Goal: Transaction & Acquisition: Register for event/course

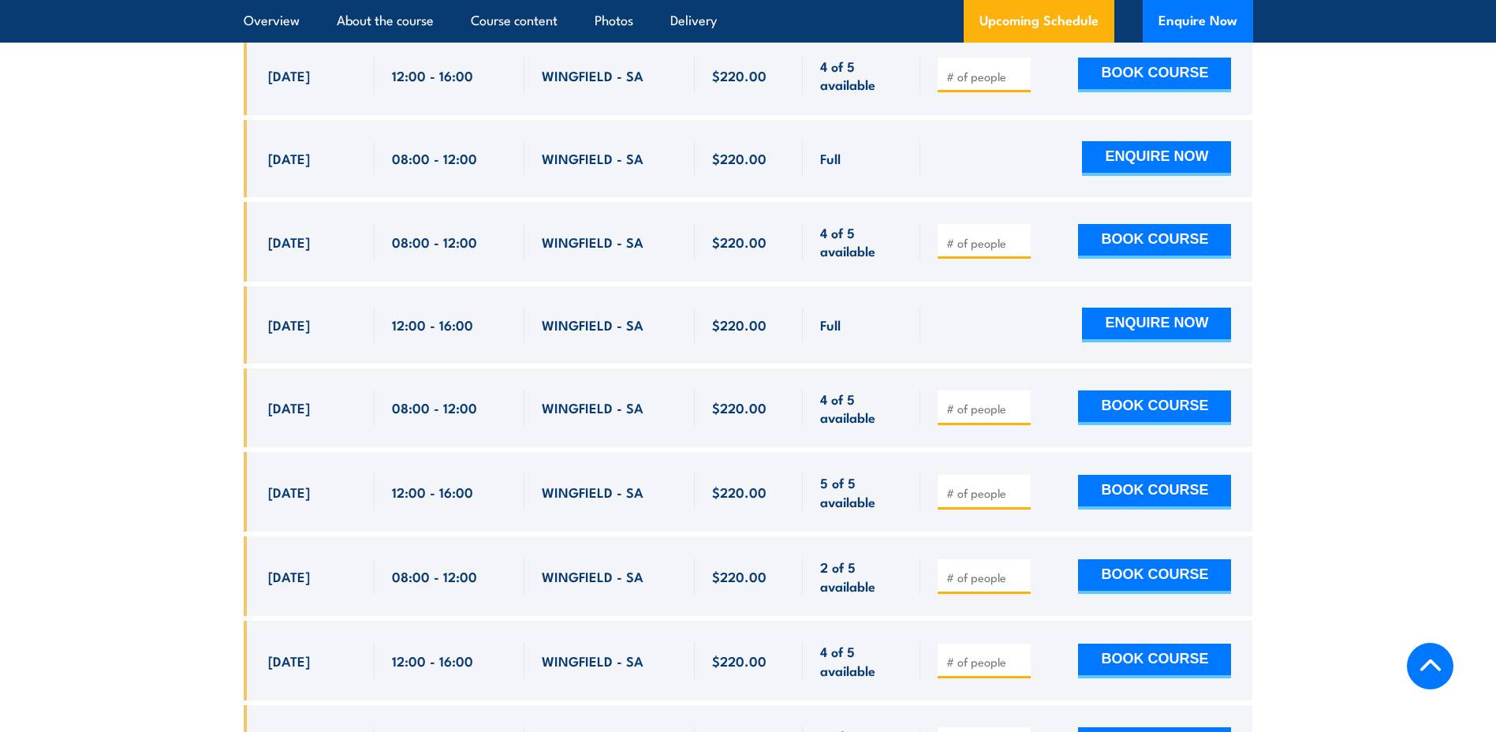
scroll to position [3169, 0]
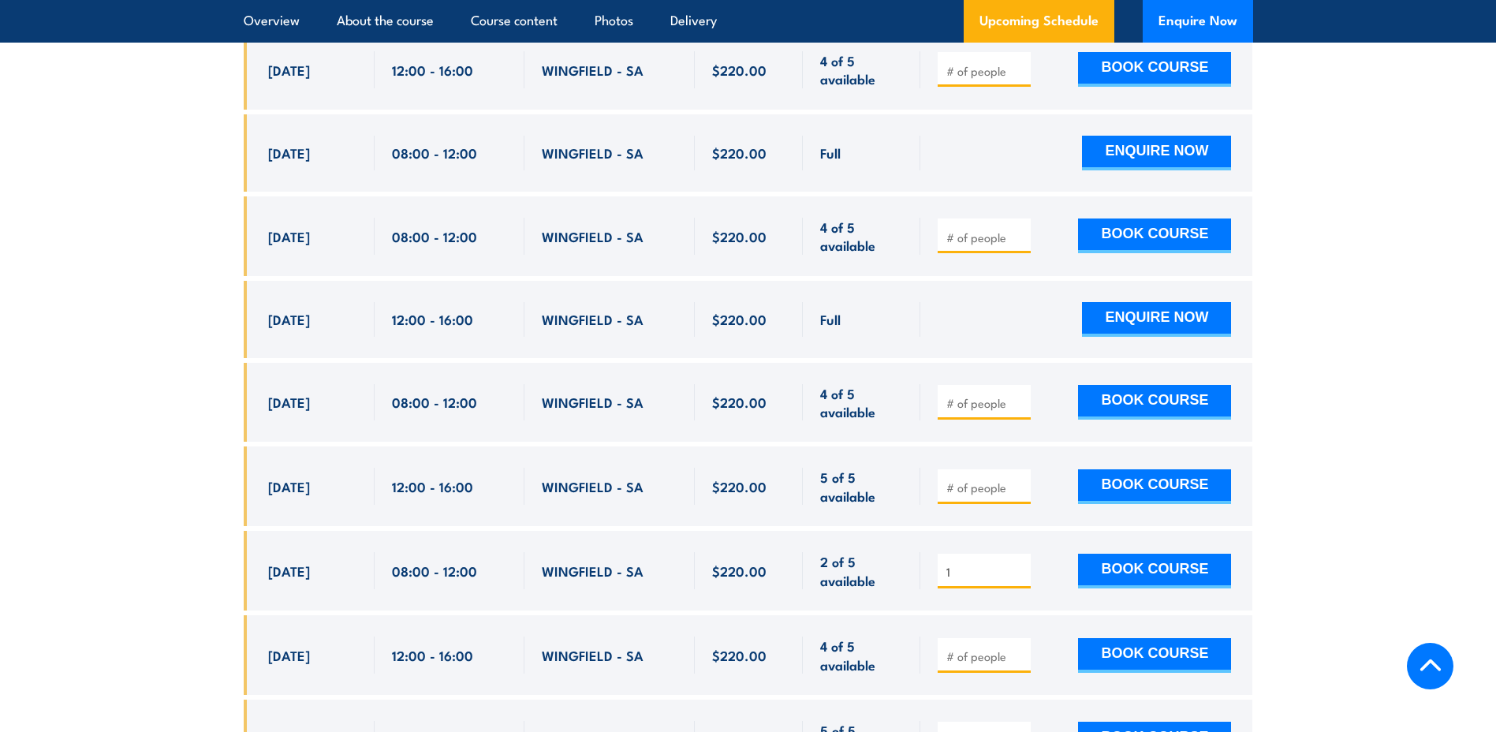
type input "1"
click at [1017, 564] on input "1" at bounding box center [985, 572] width 79 height 16
click at [1115, 554] on button "BOOK COURSE" at bounding box center [1154, 571] width 153 height 35
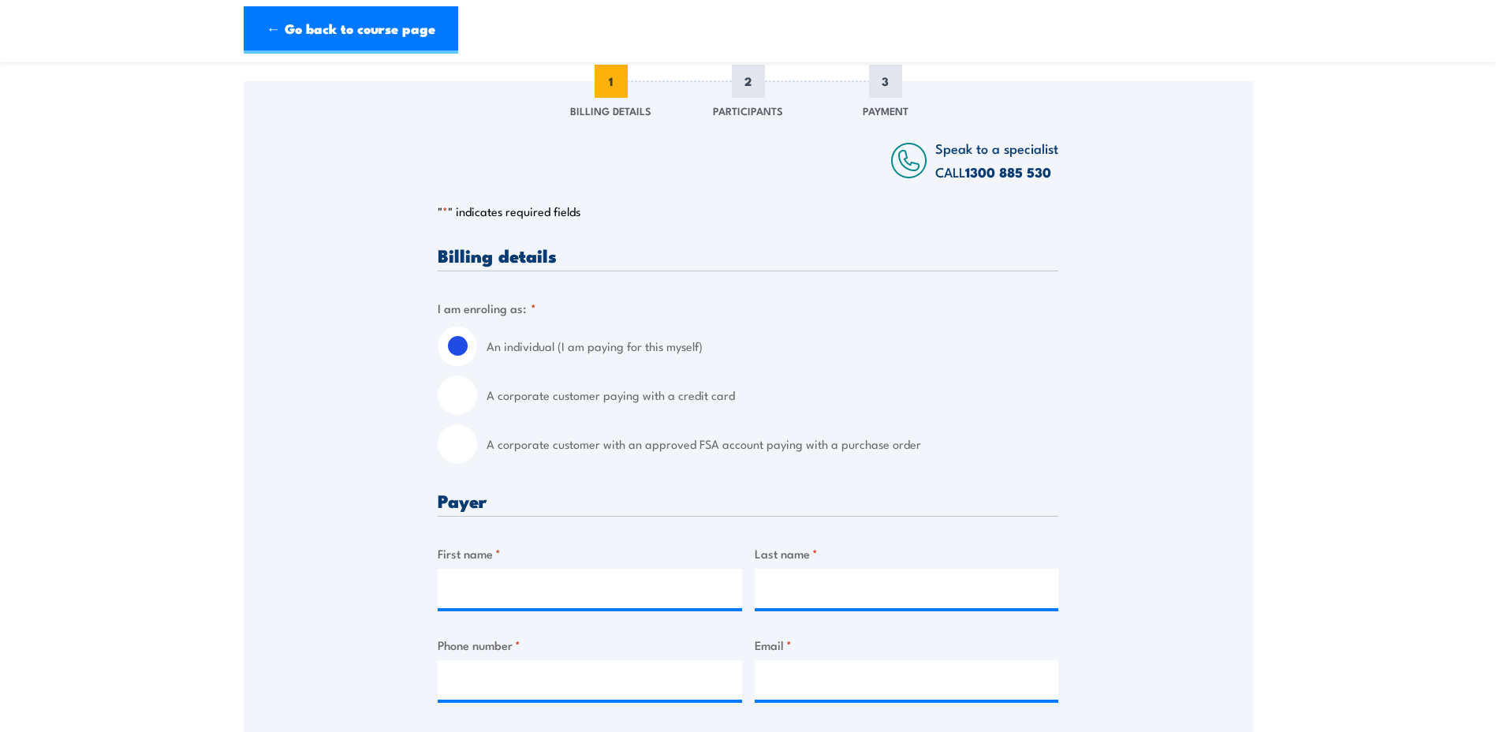
scroll to position [315, 0]
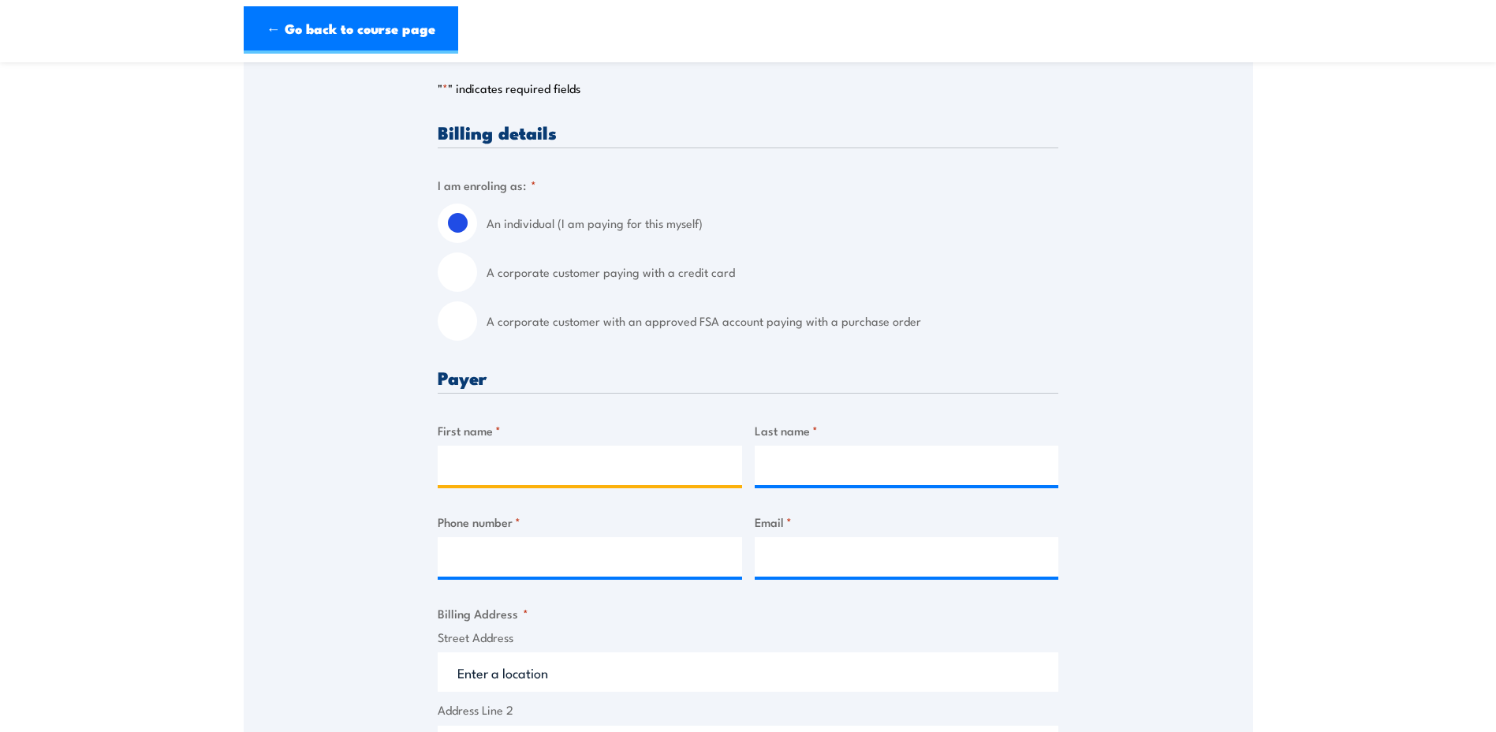
click at [584, 465] on input "First name *" at bounding box center [590, 465] width 304 height 39
type input "[PERSON_NAME]"
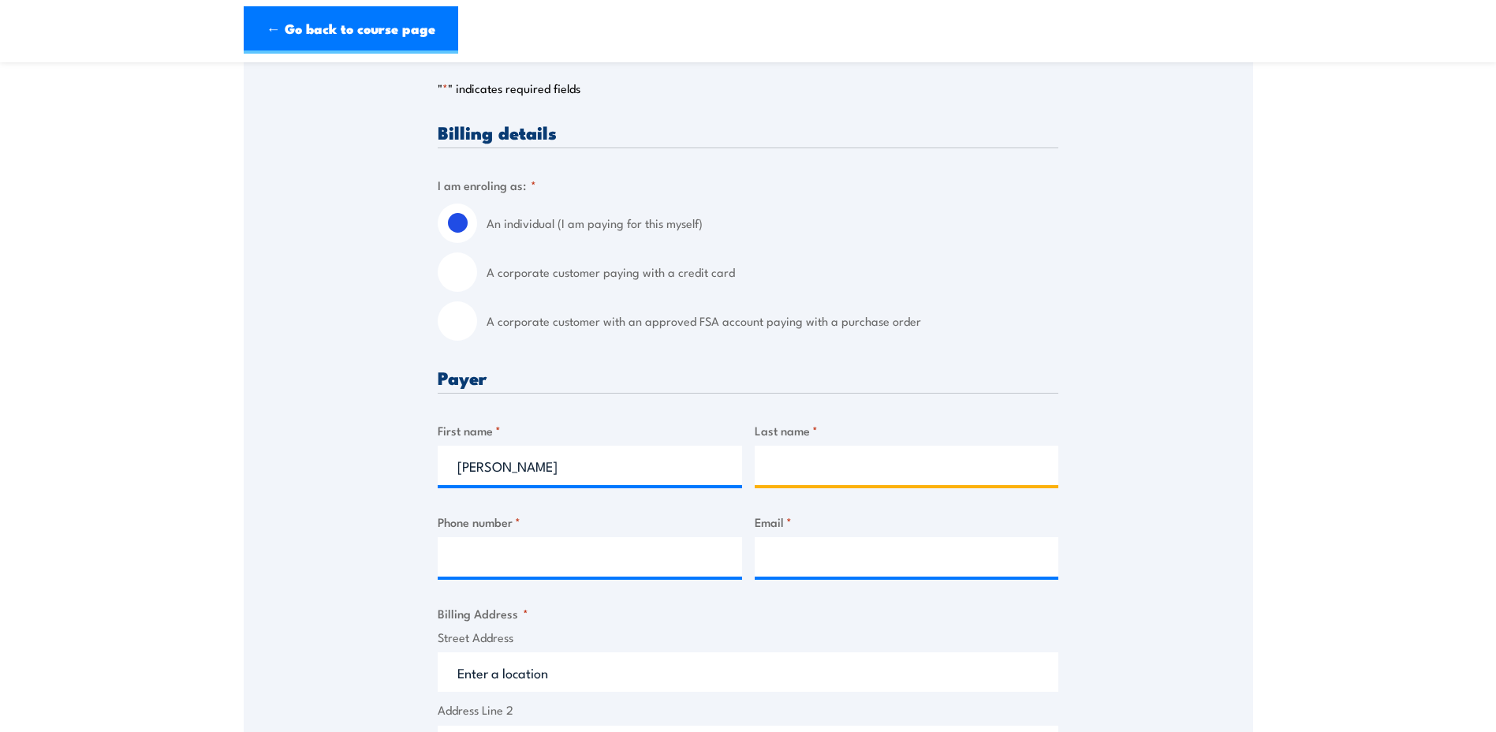
type input "[PERSON_NAME]"
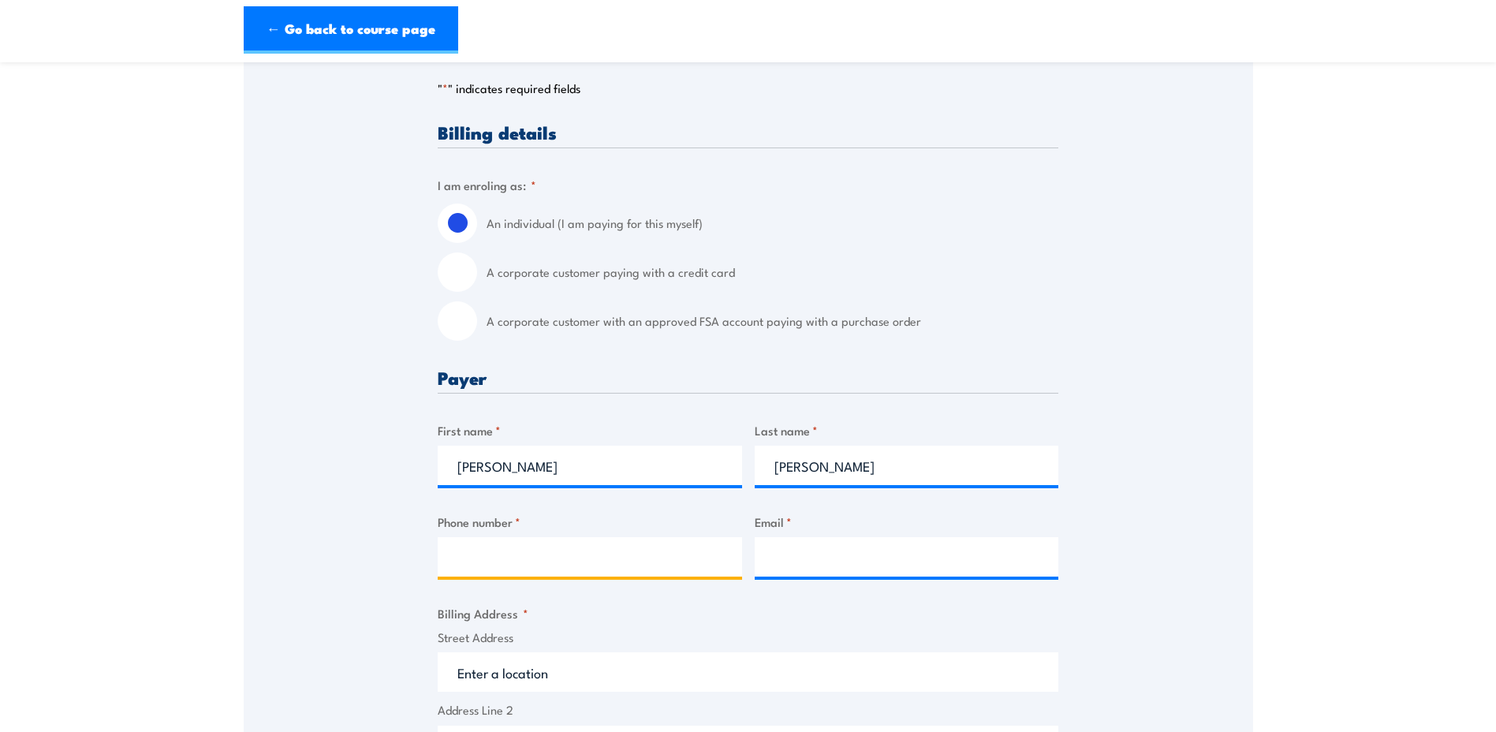
type input "0490536865"
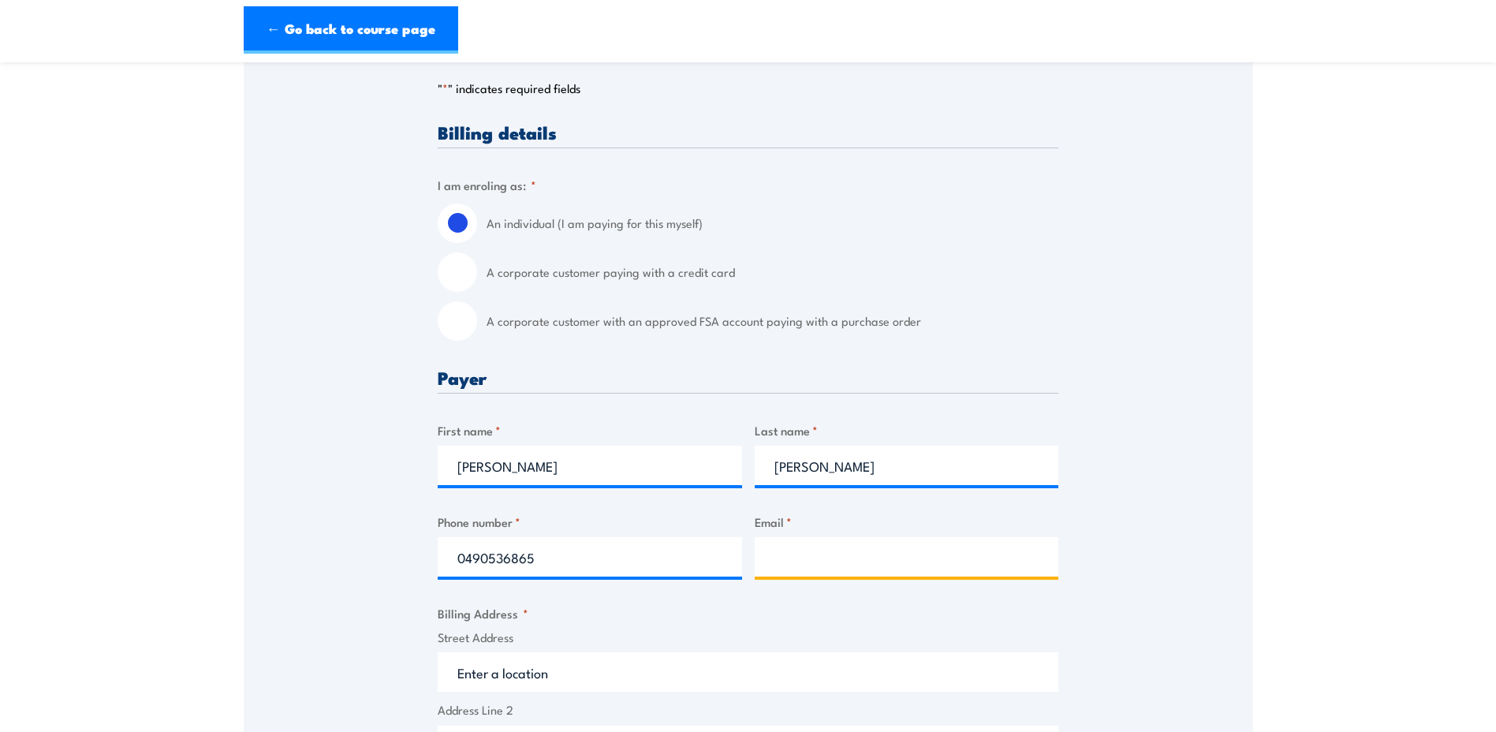
type input "[EMAIL_ADDRESS][DOMAIN_NAME]"
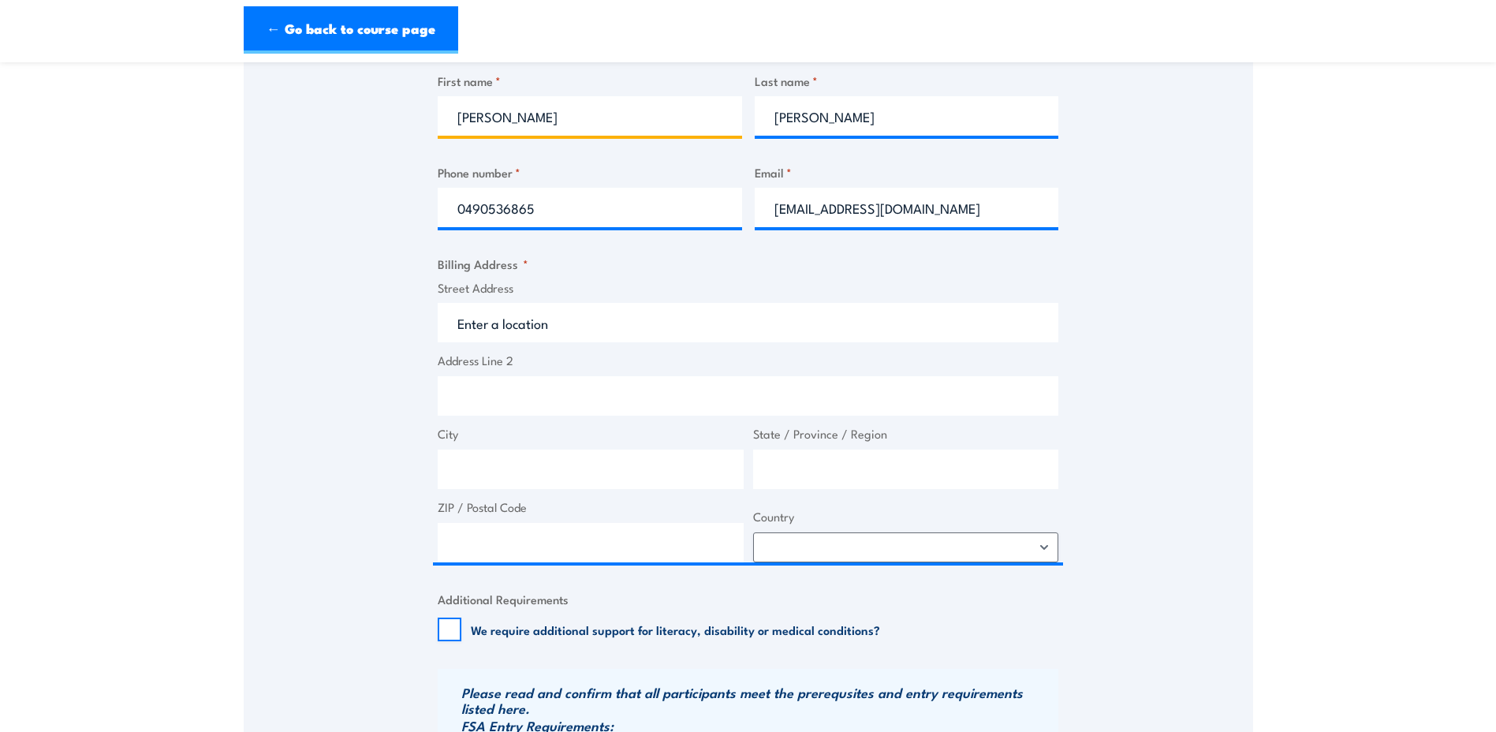
scroll to position [710, 0]
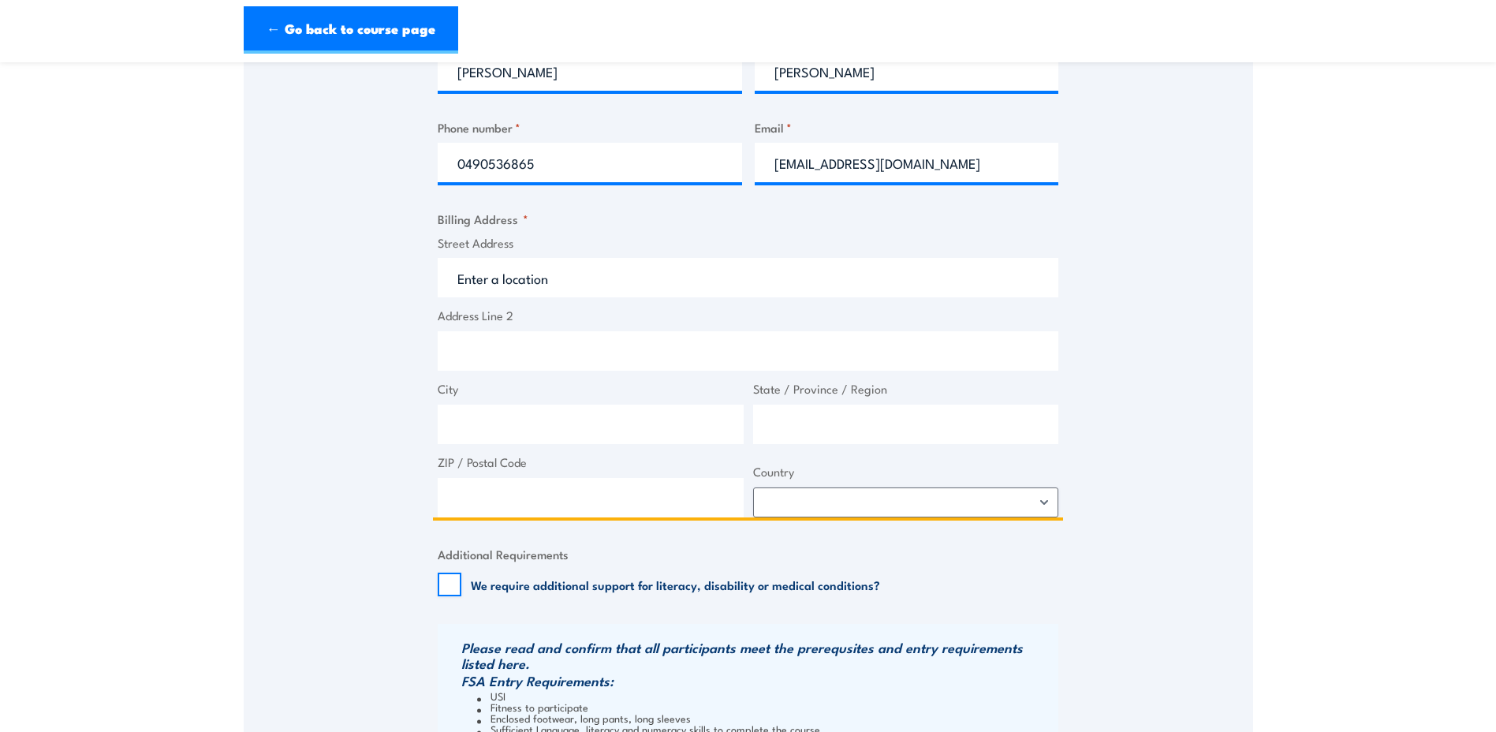
click at [550, 282] on input "Street Address" at bounding box center [748, 277] width 621 height 39
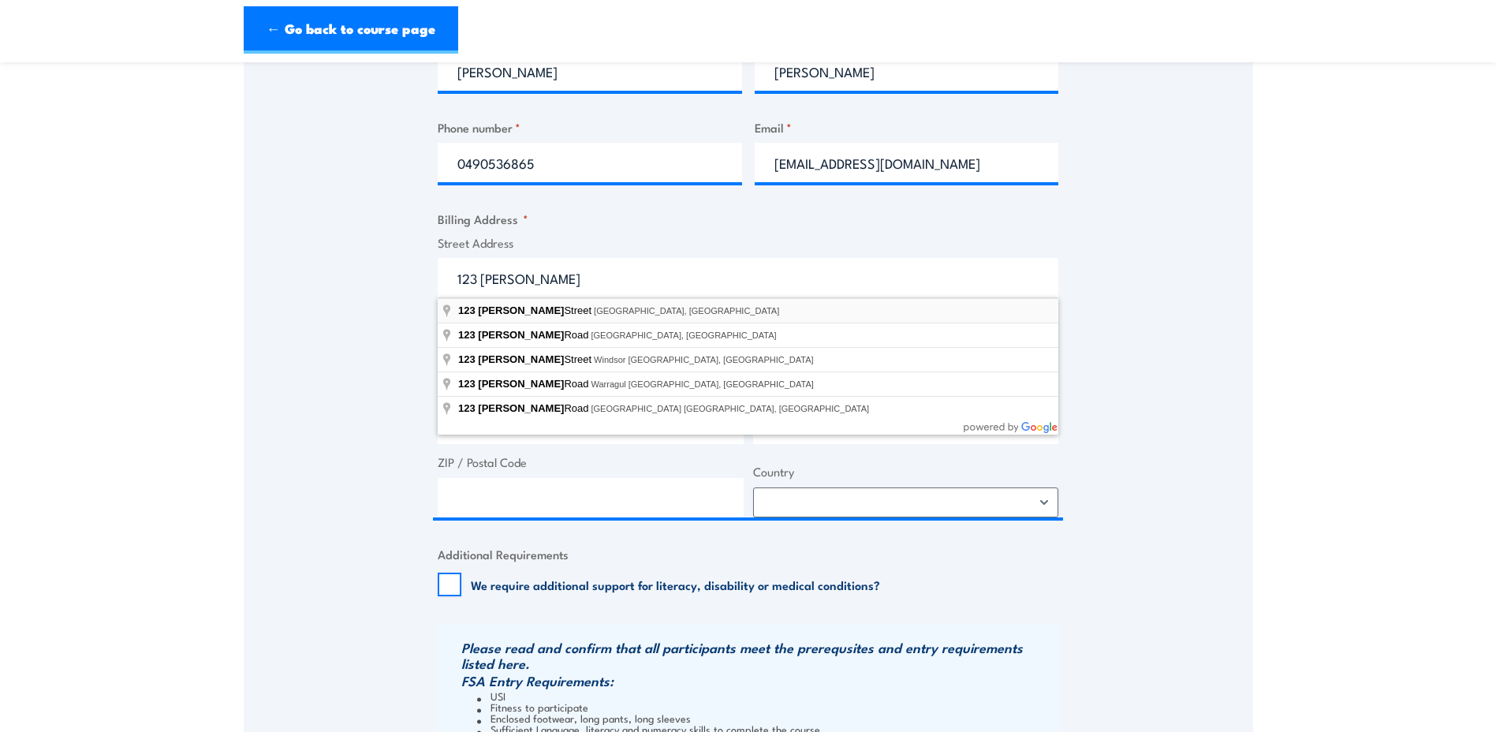
type input "[STREET_ADDRESS][PERSON_NAME]"
type input "[GEOGRAPHIC_DATA]"
type input "4000"
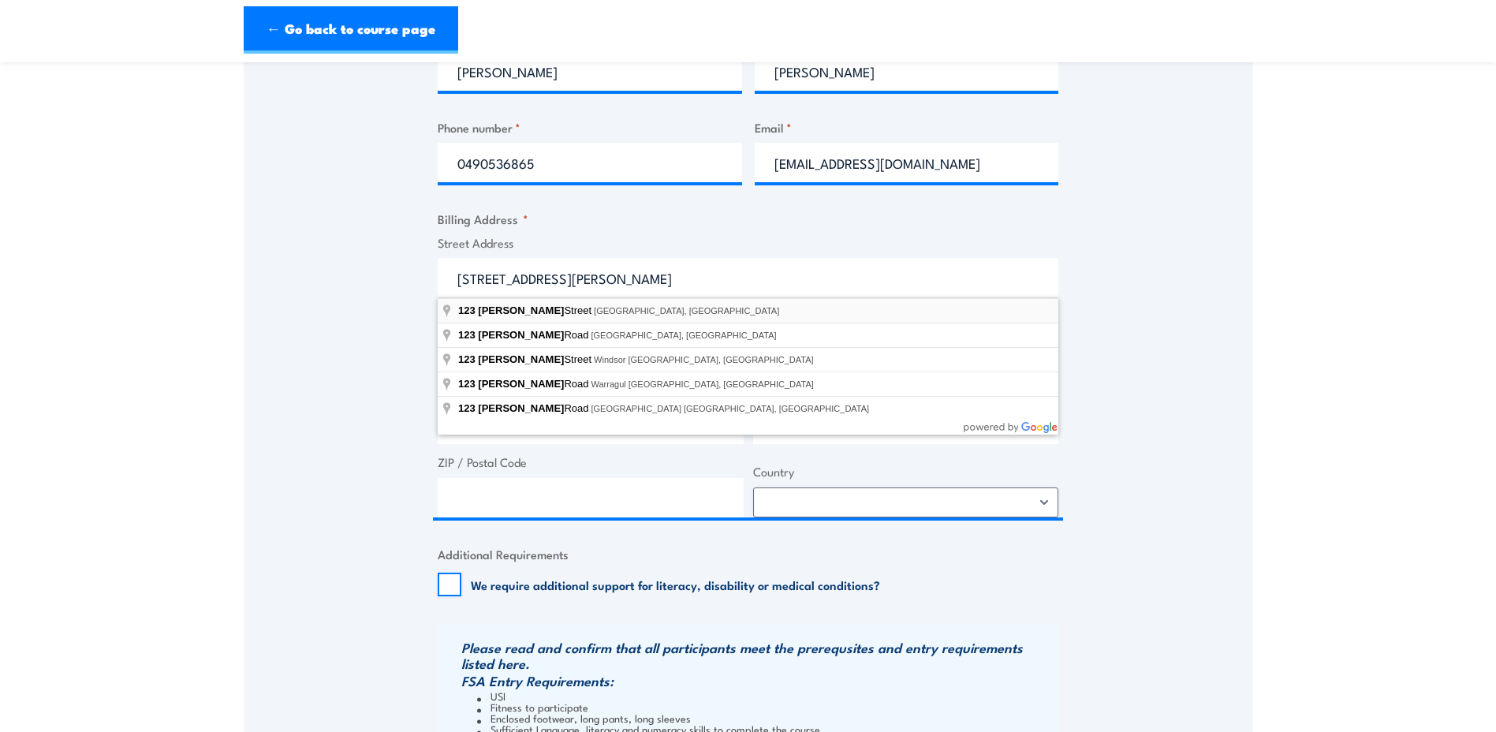
select select "[GEOGRAPHIC_DATA]"
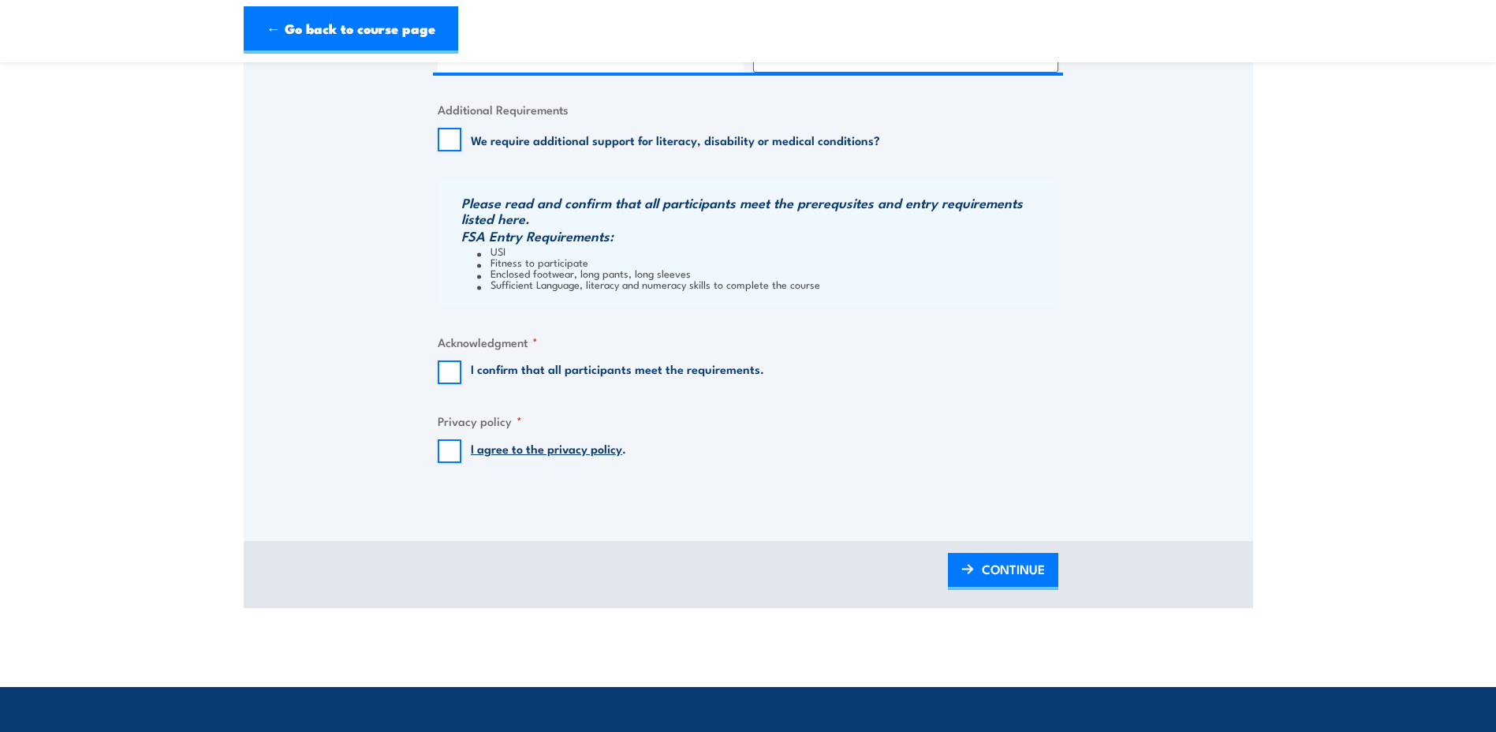
scroll to position [1183, 0]
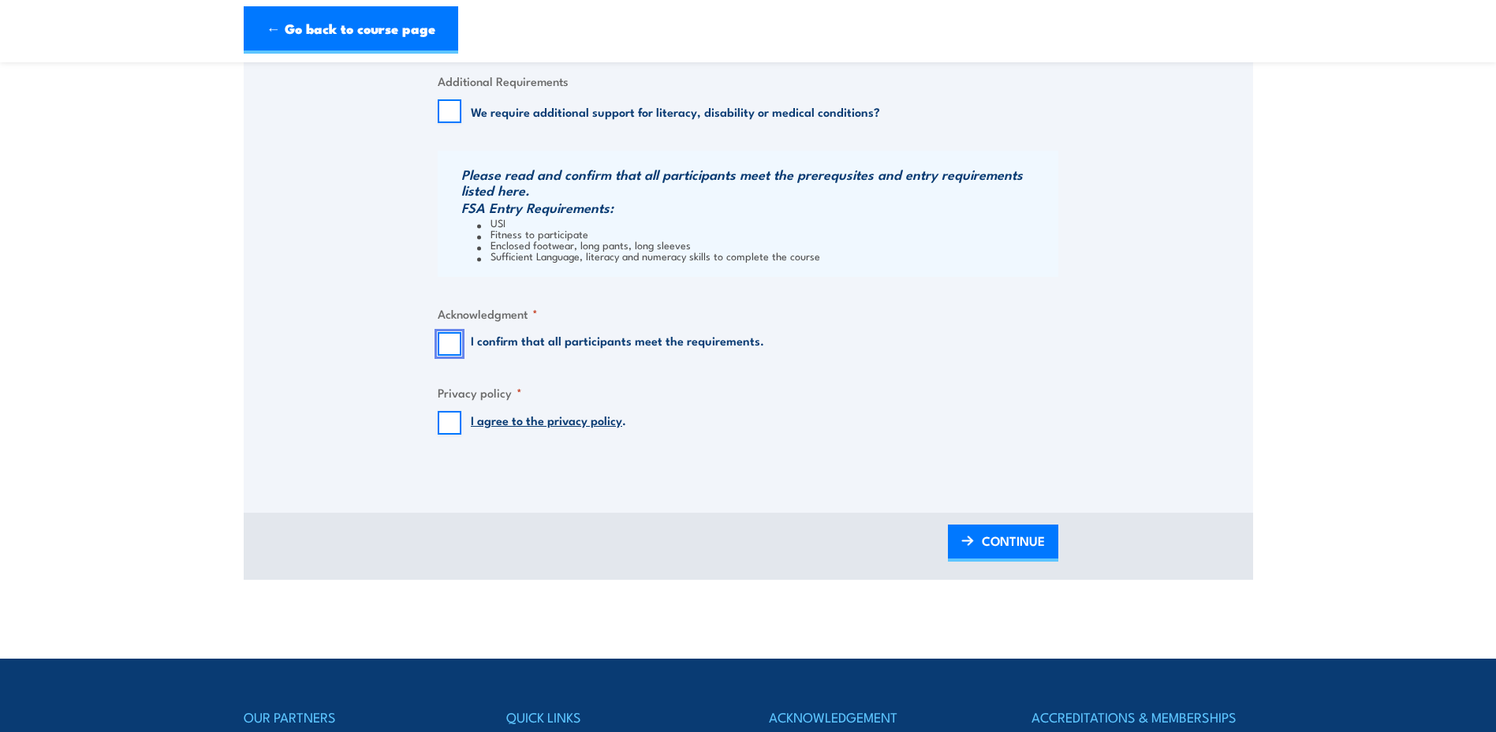
click at [447, 341] on input "I confirm that all participants meet the requirements." at bounding box center [450, 344] width 24 height 24
checkbox input "true"
click at [439, 412] on input "I agree to the privacy policy ." at bounding box center [450, 423] width 24 height 24
checkbox input "true"
click at [986, 527] on span "CONTINUE" at bounding box center [1013, 541] width 63 height 42
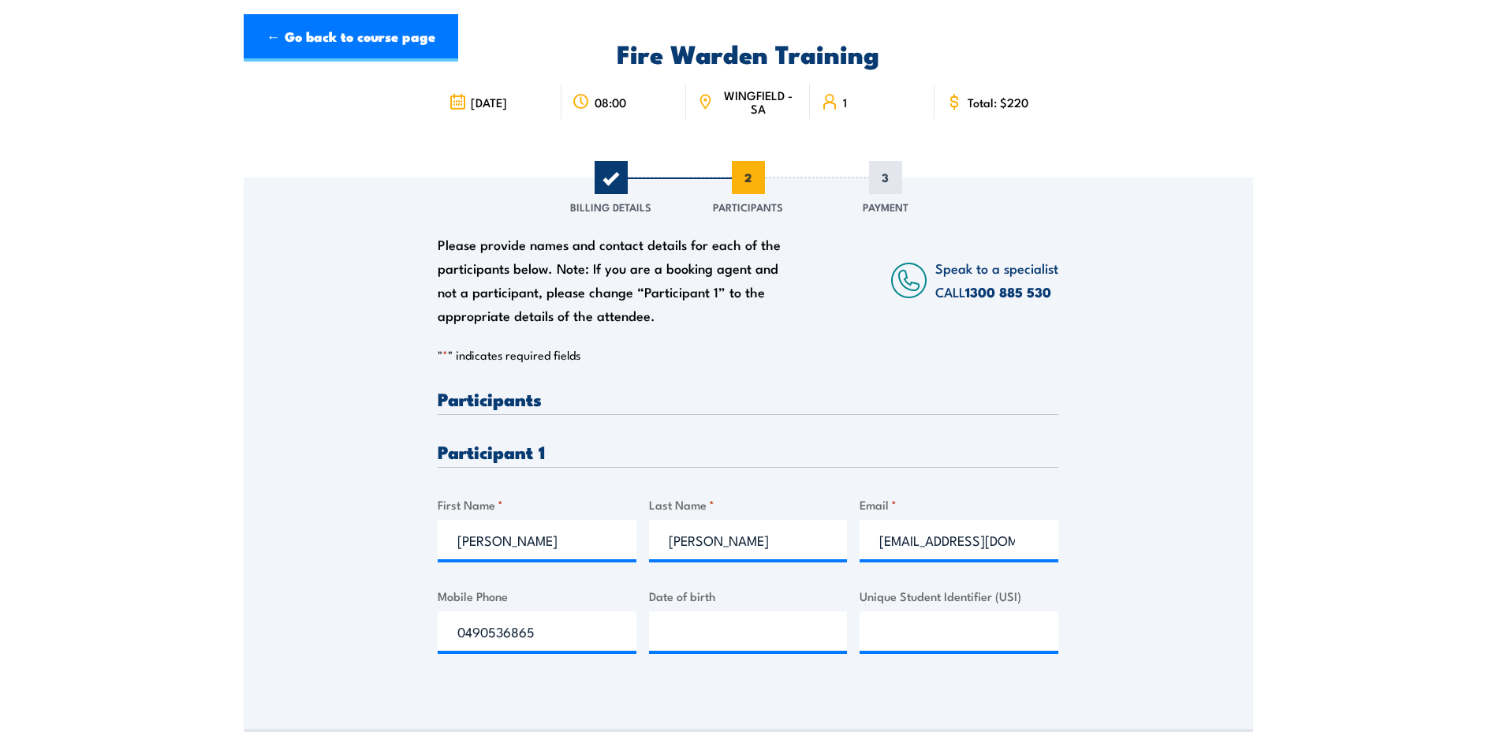
scroll to position [237, 0]
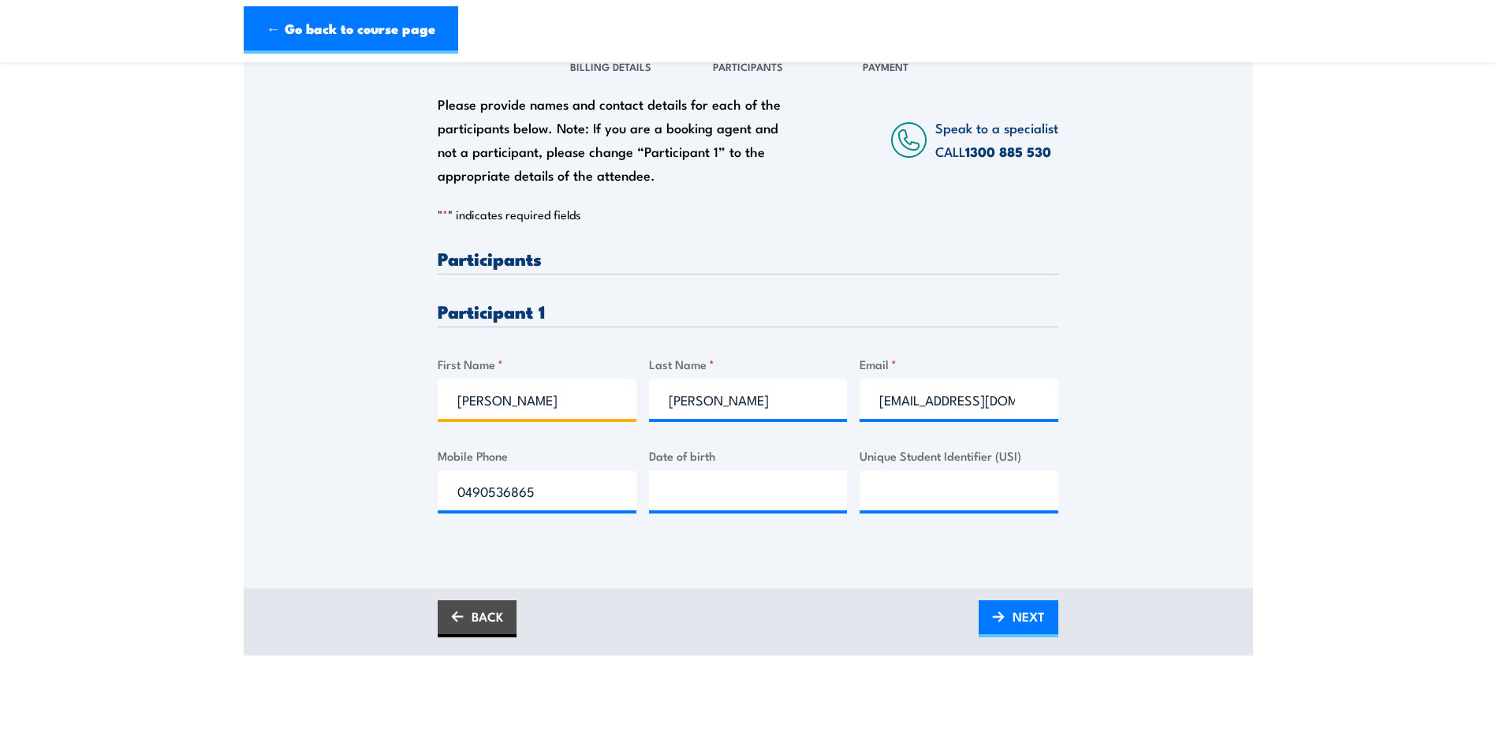
drag, startPoint x: 535, startPoint y: 396, endPoint x: 314, endPoint y: 402, distance: 221.7
click at [314, 402] on div "Please provide names and contact details for each of the participants below. No…" at bounding box center [748, 290] width 1009 height 507
type input "[PERSON_NAME]"
drag, startPoint x: 734, startPoint y: 395, endPoint x: 604, endPoint y: 390, distance: 130.2
click at [604, 390] on div "Please provide names and contact details for each of the participants below. No…" at bounding box center [748, 393] width 621 height 289
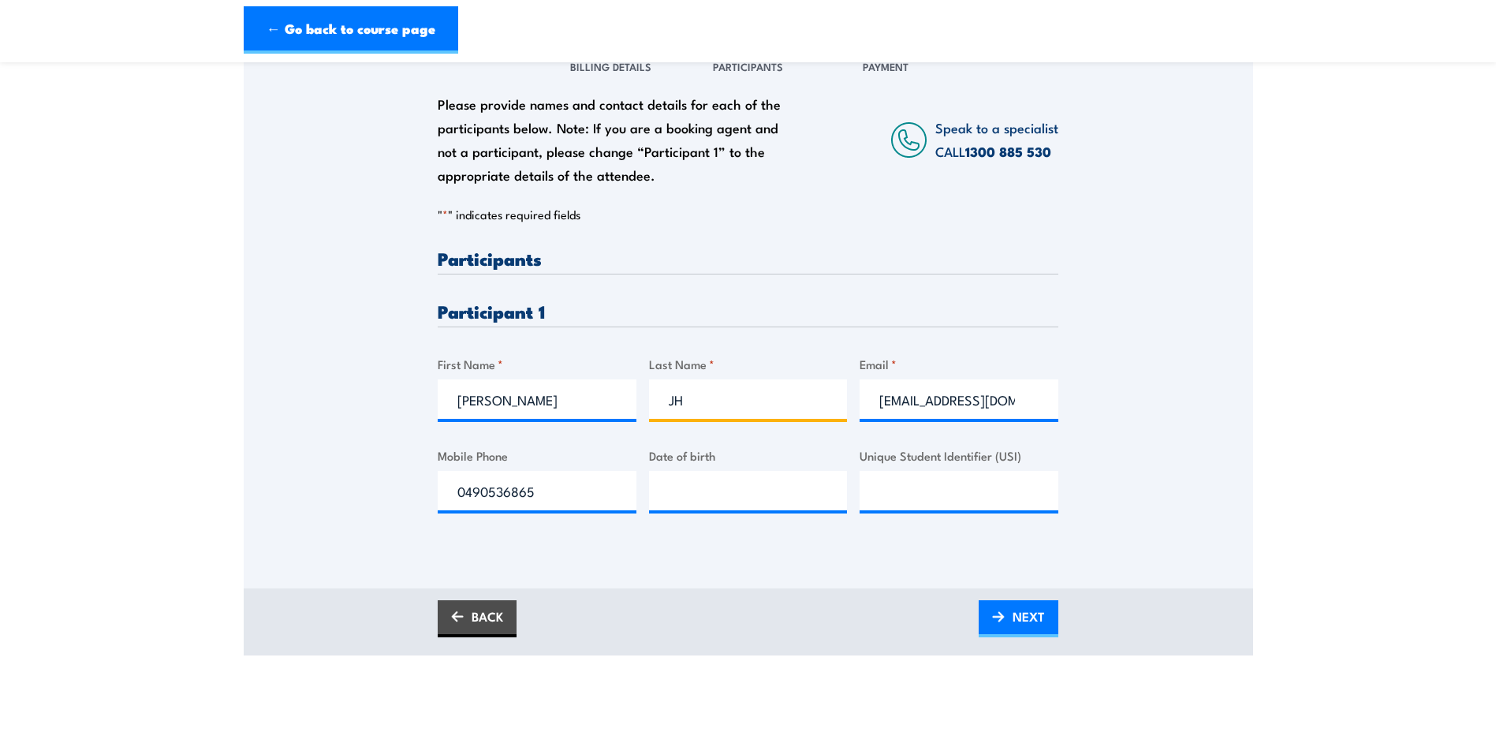
type input "J"
type input "j"
type input "[PERSON_NAME]"
click at [1098, 360] on div "Please provide names and contact details for each of the participants below. No…" at bounding box center [748, 290] width 1009 height 507
drag, startPoint x: 870, startPoint y: 401, endPoint x: 1140, endPoint y: 401, distance: 270.5
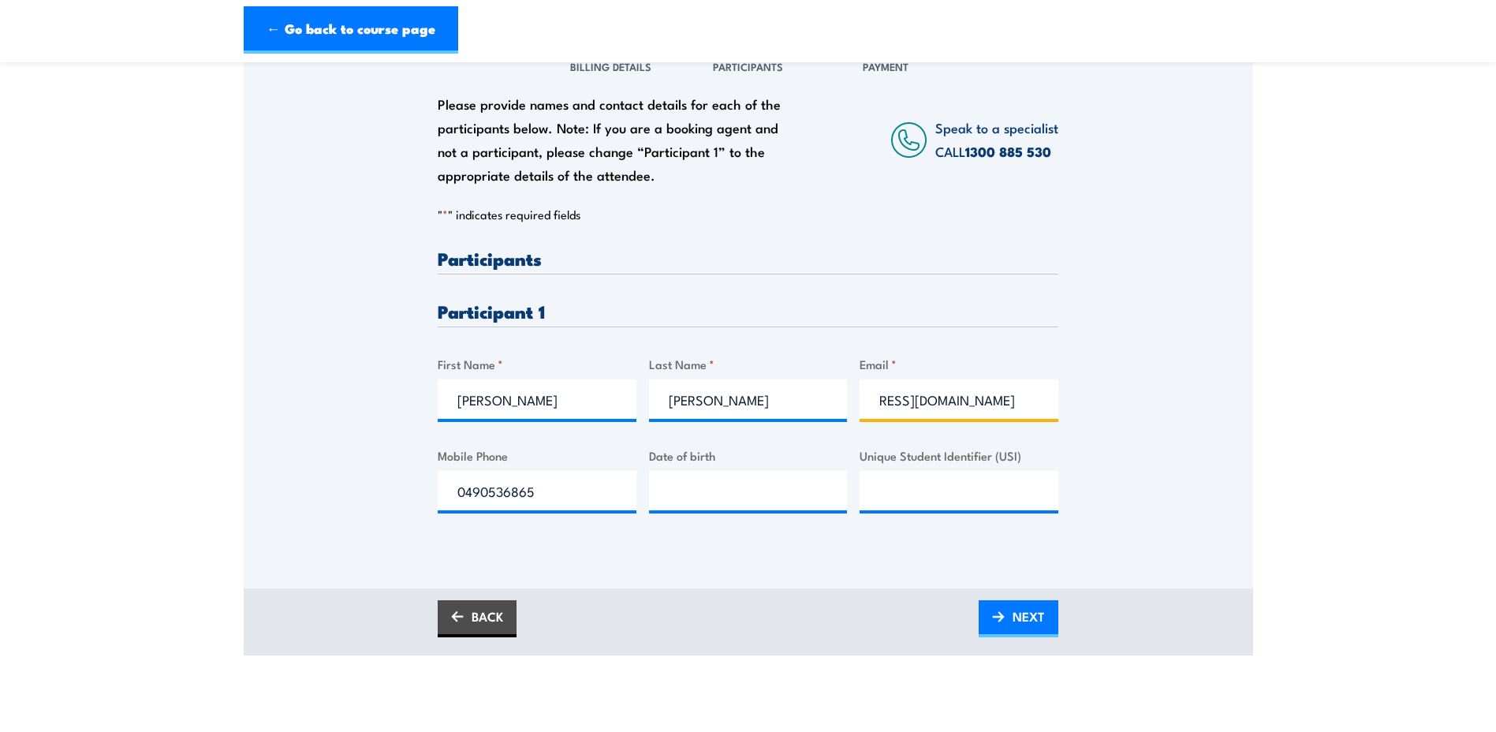
click at [1140, 401] on div "Please provide names and contact details for each of the participants below. No…" at bounding box center [748, 290] width 1009 height 507
paste input "[PERSON_NAME].[PERSON_NAME]@"
type input "[PERSON_NAME][EMAIL_ADDRESS][PERSON_NAME][DOMAIN_NAME]"
click at [1156, 498] on div "Please provide names and contact details for each of the participants below. No…" at bounding box center [748, 290] width 1009 height 507
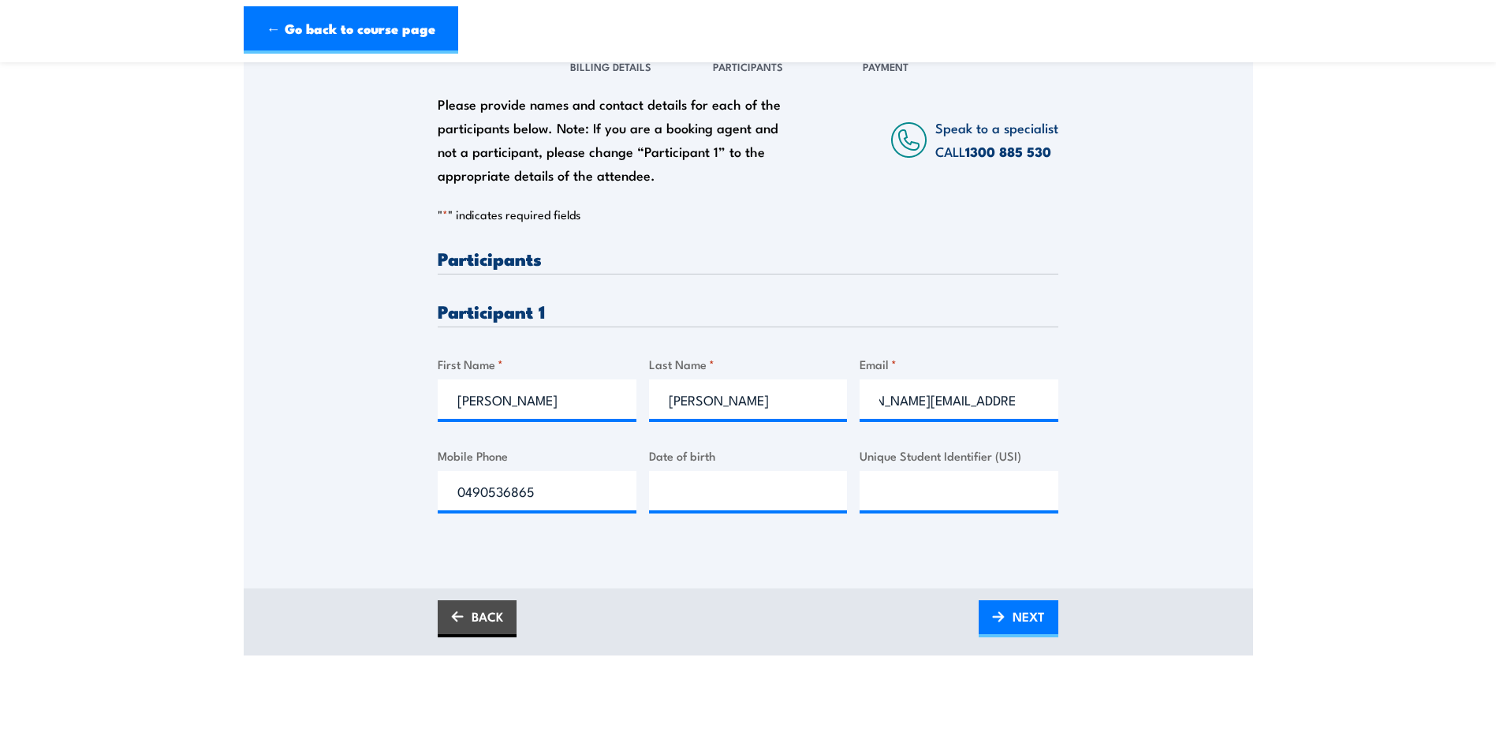
scroll to position [0, 0]
drag, startPoint x: 543, startPoint y: 507, endPoint x: 372, endPoint y: 512, distance: 171.2
click at [372, 512] on div "Please provide names and contact details for each of the participants below. No…" at bounding box center [748, 290] width 1009 height 507
paste input "28 758 708"
drag, startPoint x: 470, startPoint y: 494, endPoint x: 509, endPoint y: 487, distance: 39.3
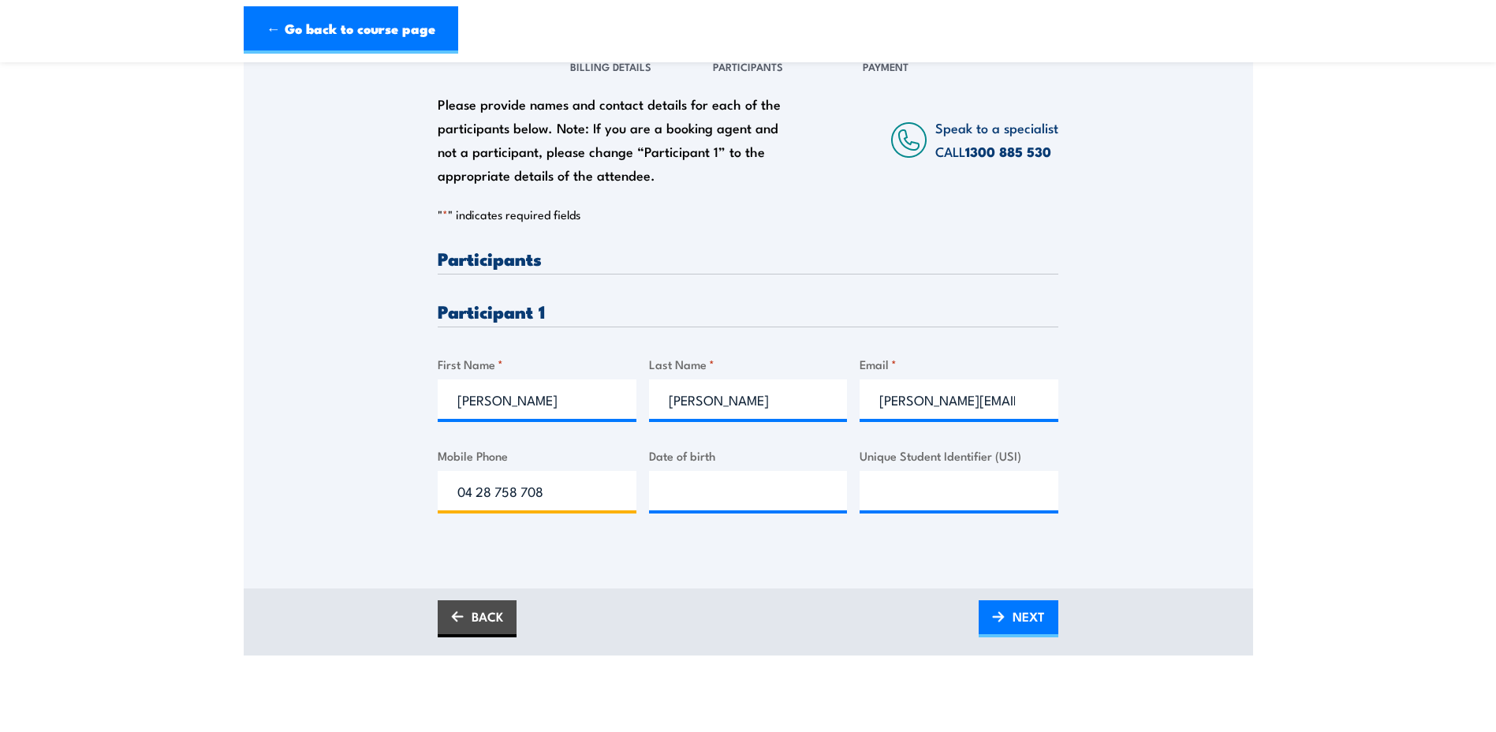
click at [480, 491] on input "04 28 758 708" at bounding box center [537, 490] width 199 height 39
click at [510, 490] on input "04 28 758 708" at bounding box center [537, 490] width 199 height 39
click at [476, 492] on input "04 28 758 708" at bounding box center [537, 490] width 199 height 39
click at [494, 488] on input "0428 758 708" at bounding box center [537, 490] width 199 height 39
click at [512, 493] on input "0428758 708" at bounding box center [537, 490] width 199 height 39
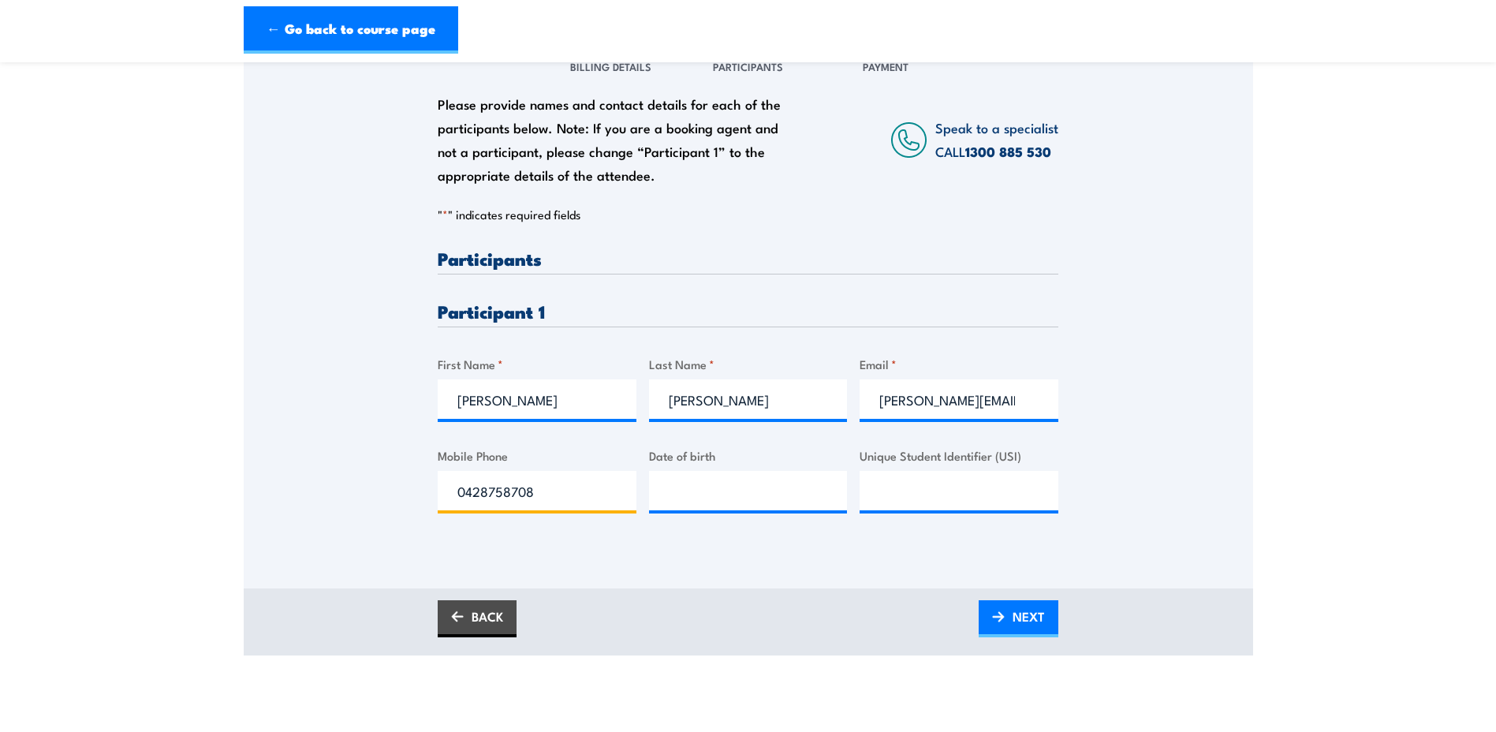
type input "0428758708"
click at [716, 506] on input "__/__/____" at bounding box center [748, 490] width 199 height 39
type input "[DATE]"
click at [931, 490] on input "Unique Student Identifier (USI)" at bounding box center [959, 490] width 199 height 39
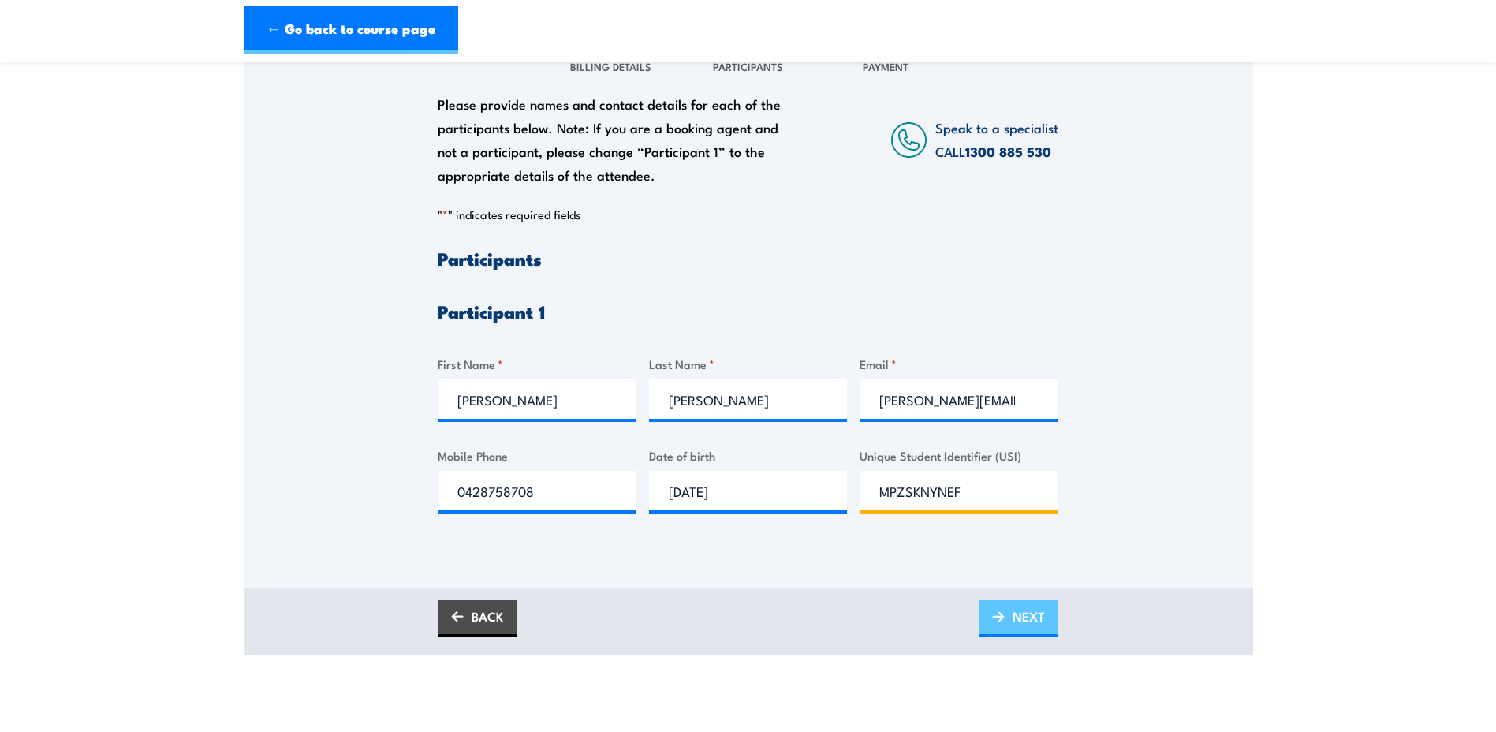
type input "MPZSKNYNEF"
click at [997, 624] on link "NEXT" at bounding box center [1019, 618] width 80 height 37
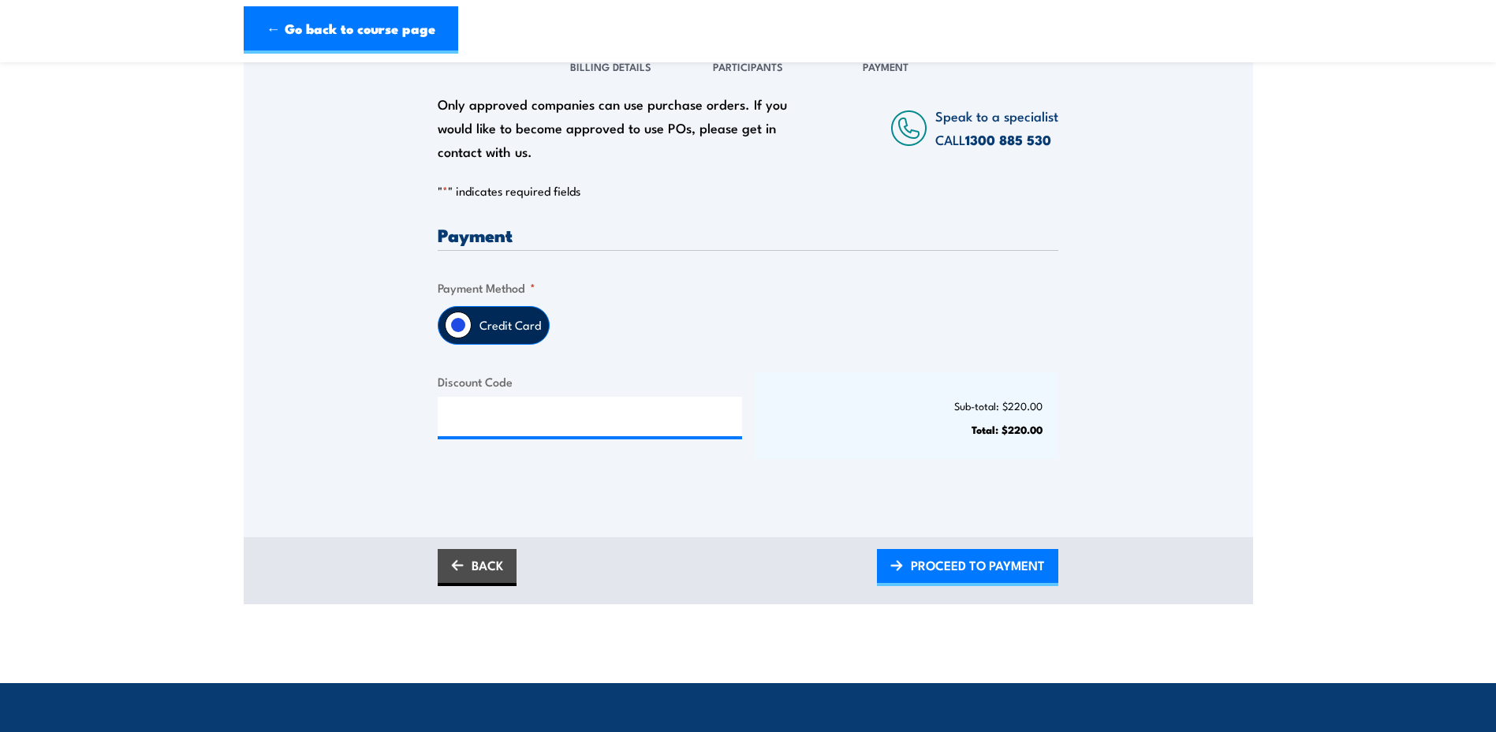
scroll to position [31, 0]
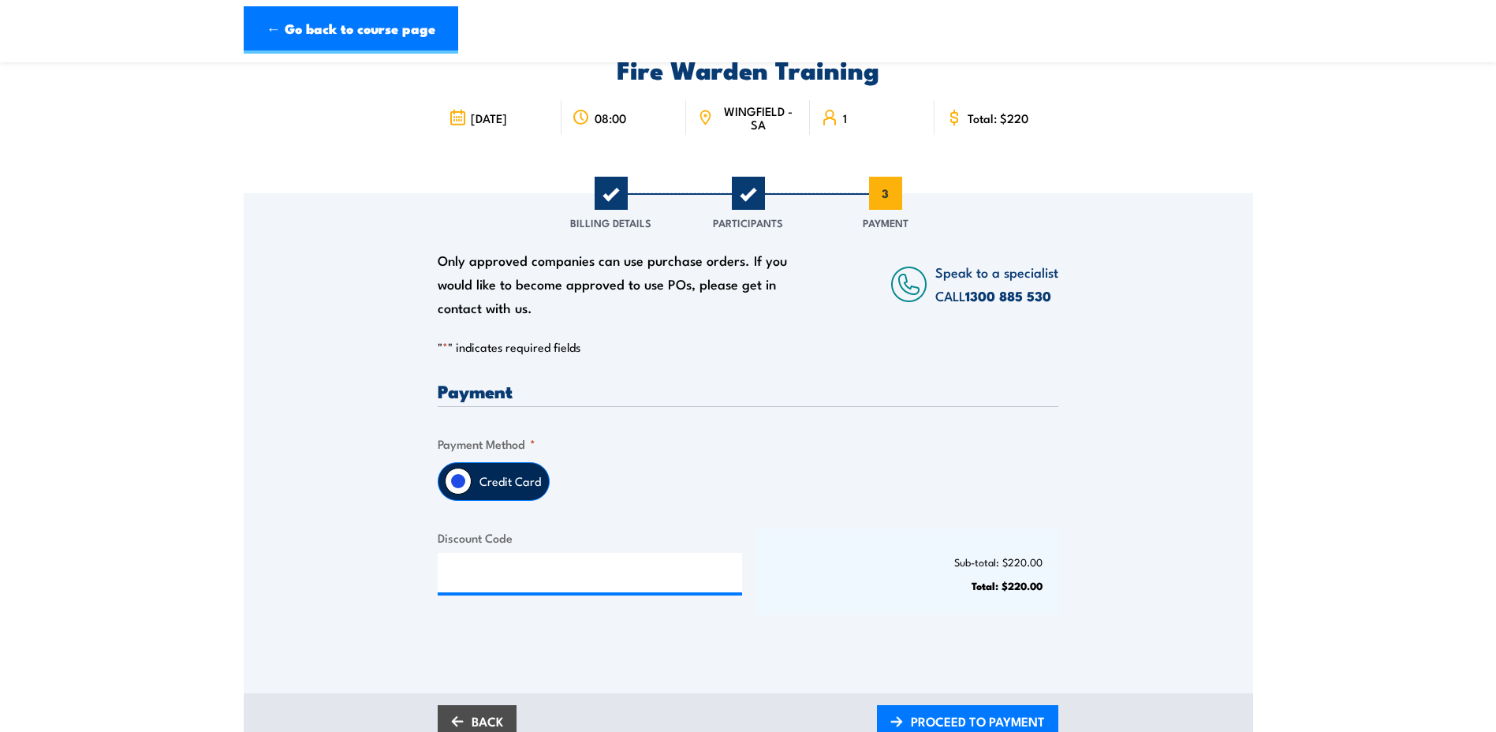
click at [899, 403] on div "Payment Only approved companies can use purchase orders. If you would like to b…" at bounding box center [748, 512] width 621 height 261
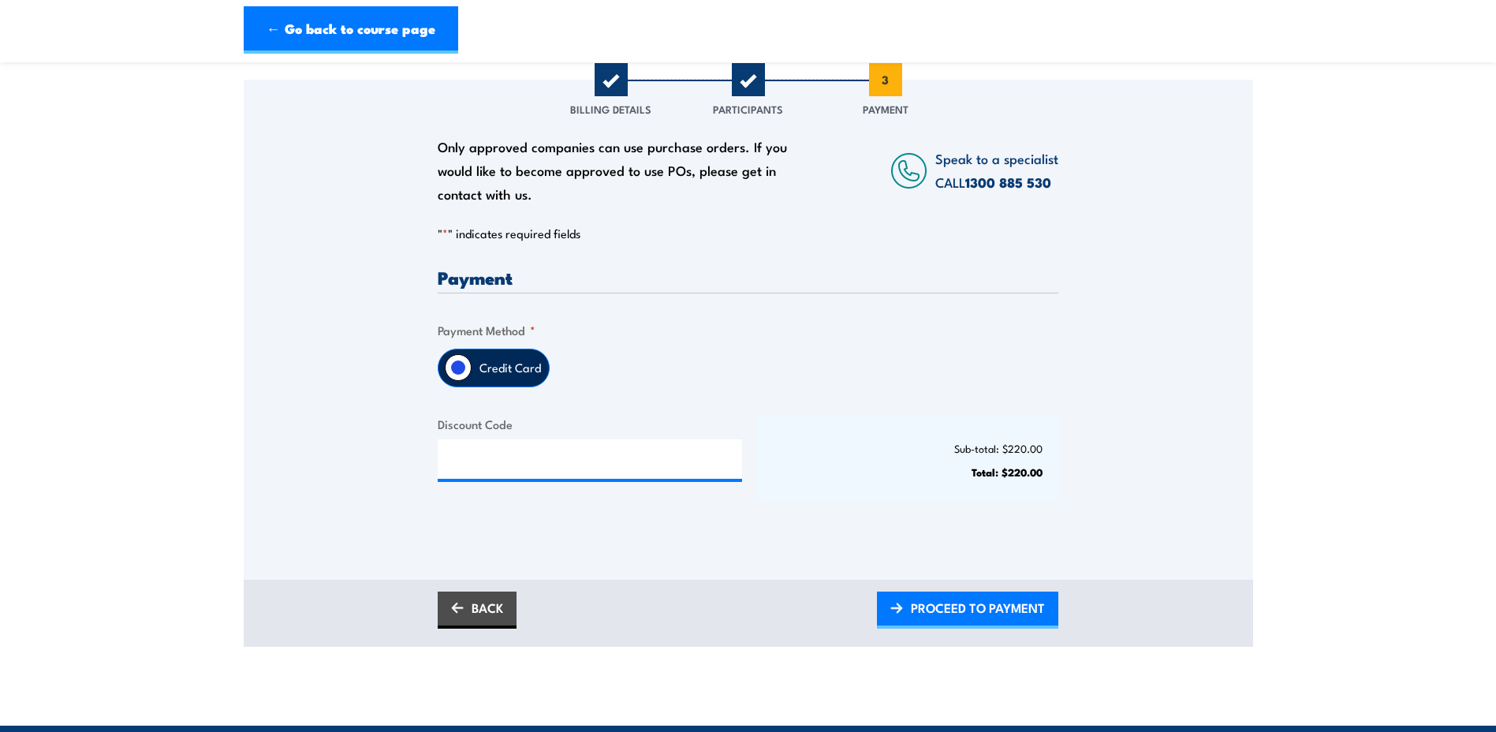
scroll to position [552, 0]
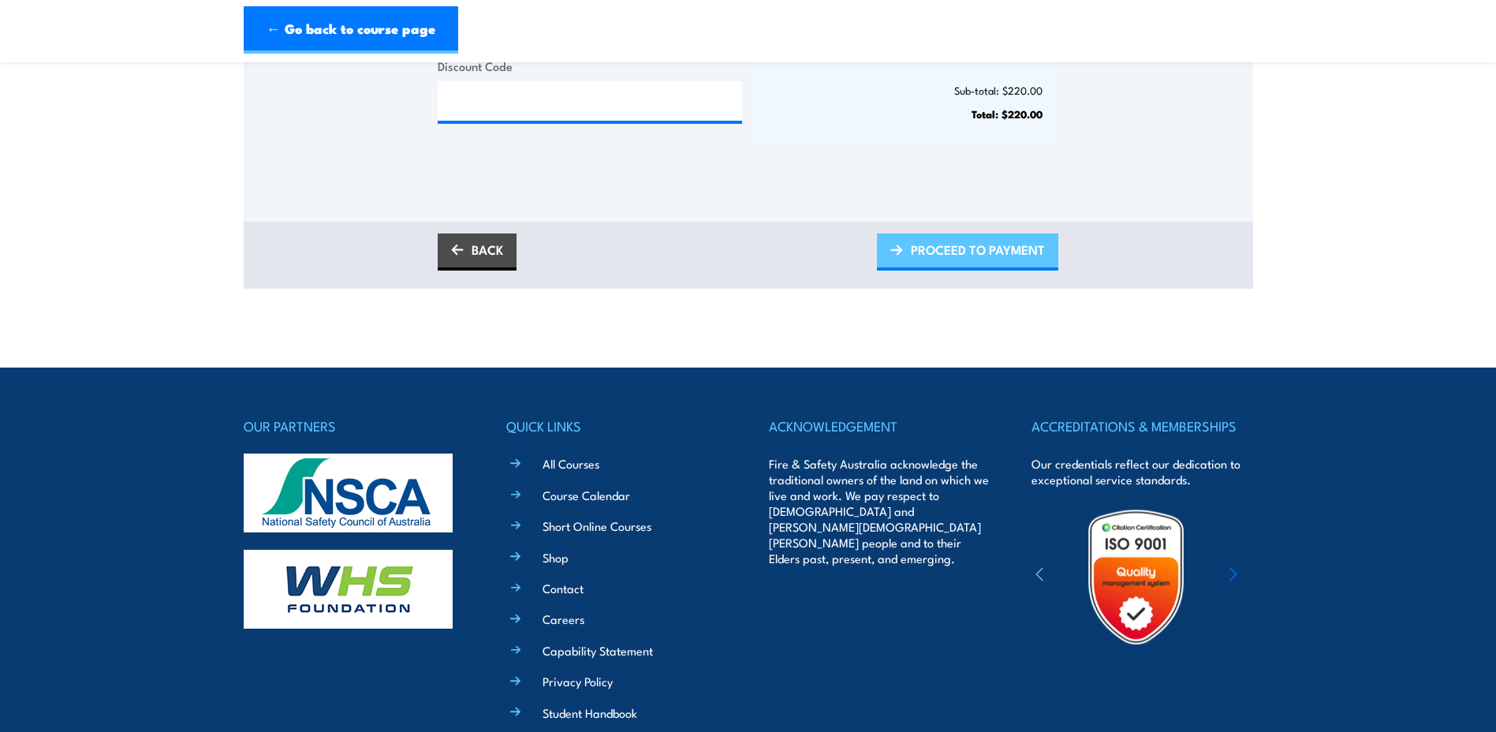
click at [936, 245] on span "PROCEED TO PAYMENT" at bounding box center [978, 250] width 134 height 42
